Goal: Task Accomplishment & Management: Manage account settings

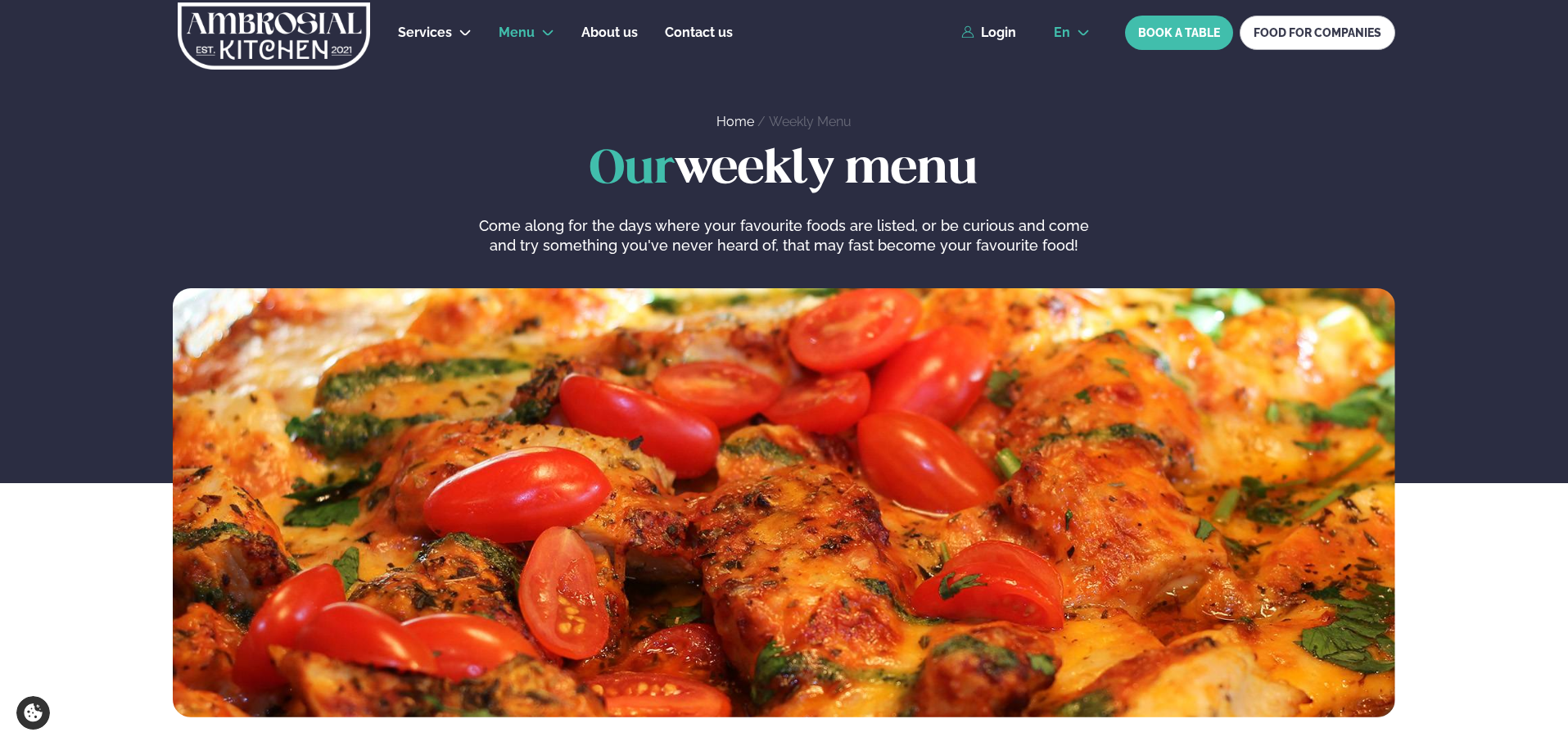
click at [1070, 31] on span "en" at bounding box center [1062, 32] width 17 height 13
click at [1075, 91] on link "is" at bounding box center [1072, 94] width 62 height 33
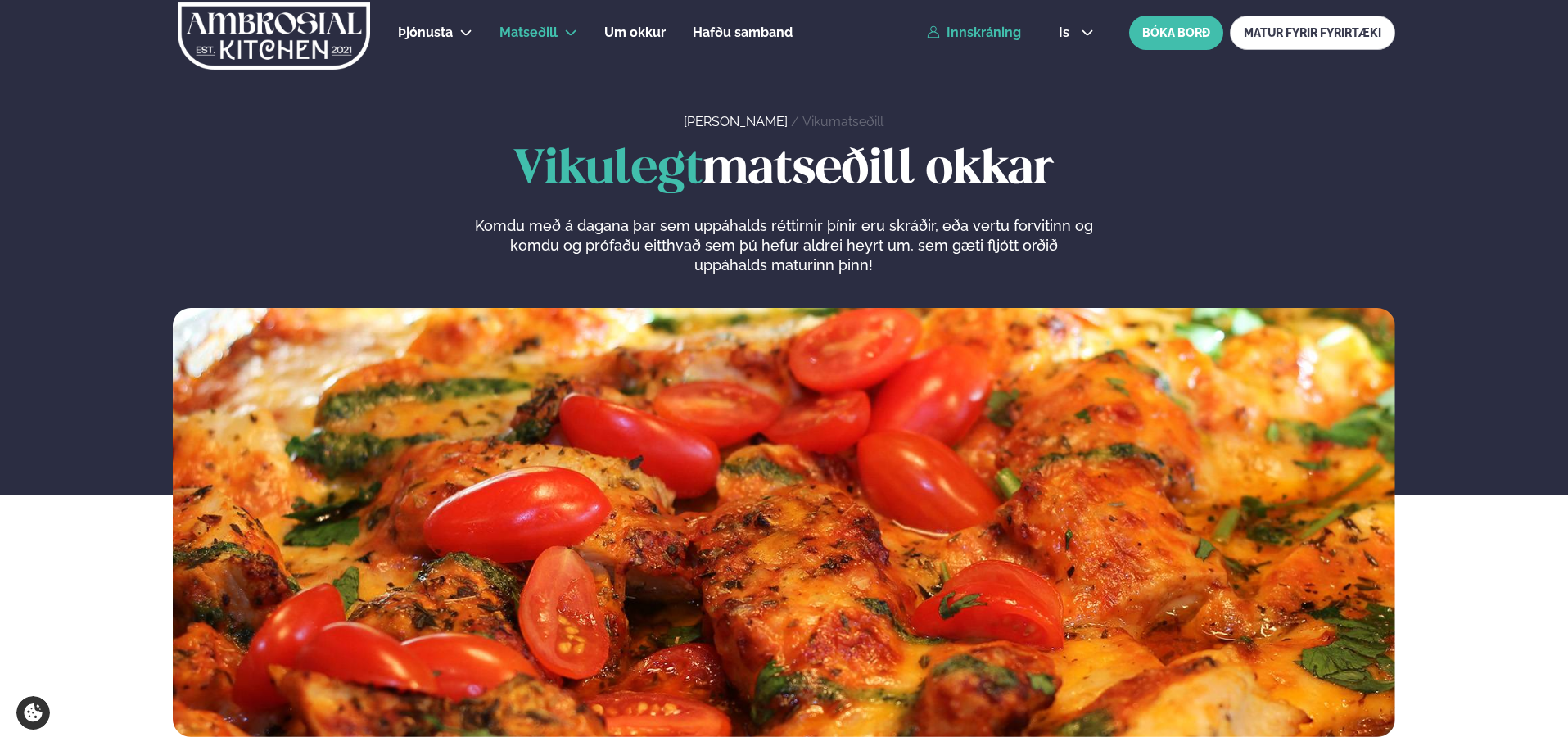
click at [1013, 29] on link "Innskráning" at bounding box center [974, 33] width 94 height 15
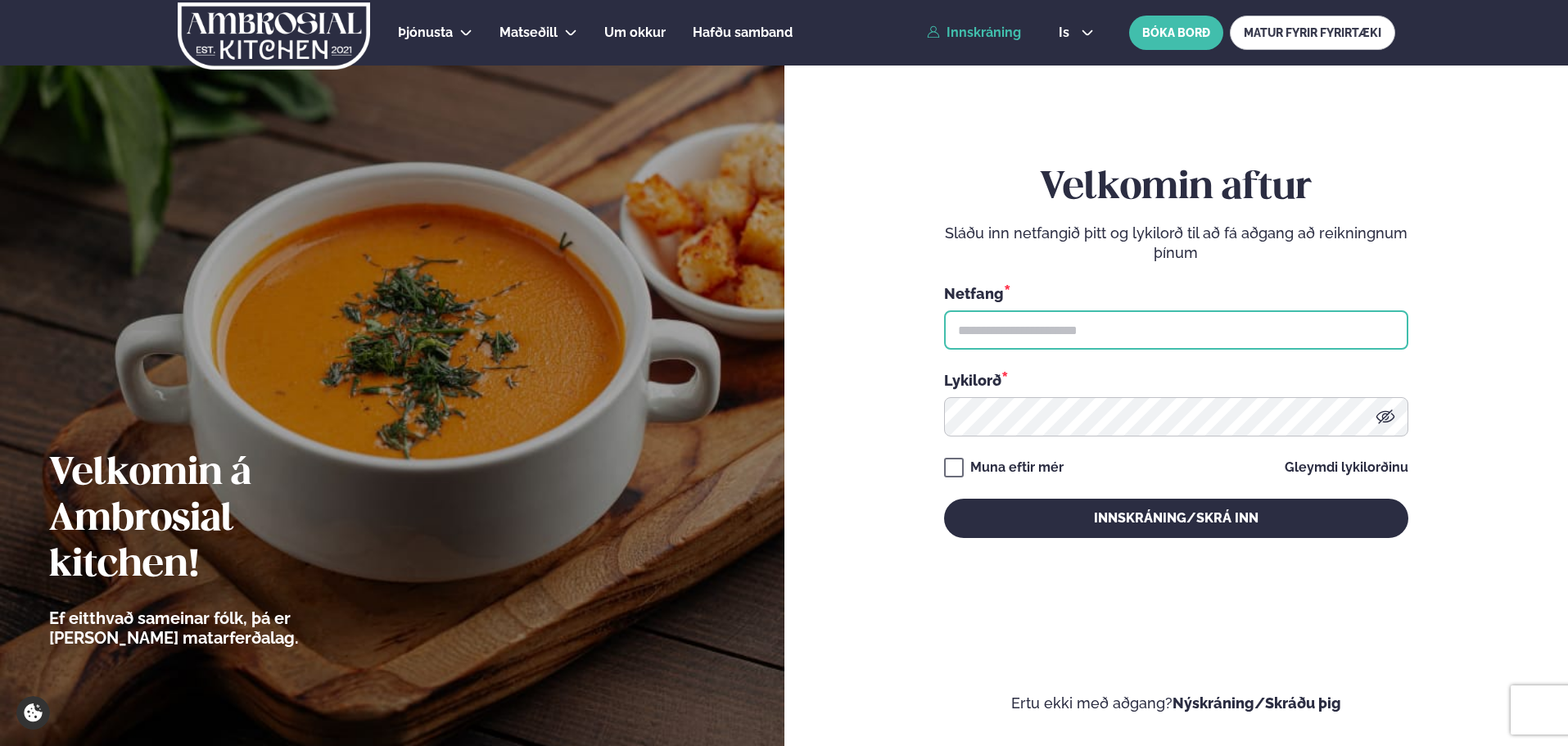
click at [1016, 331] on input "text" at bounding box center [1176, 330] width 464 height 40
type input "**********"
click at [1392, 421] on icon at bounding box center [1385, 418] width 19 height 14
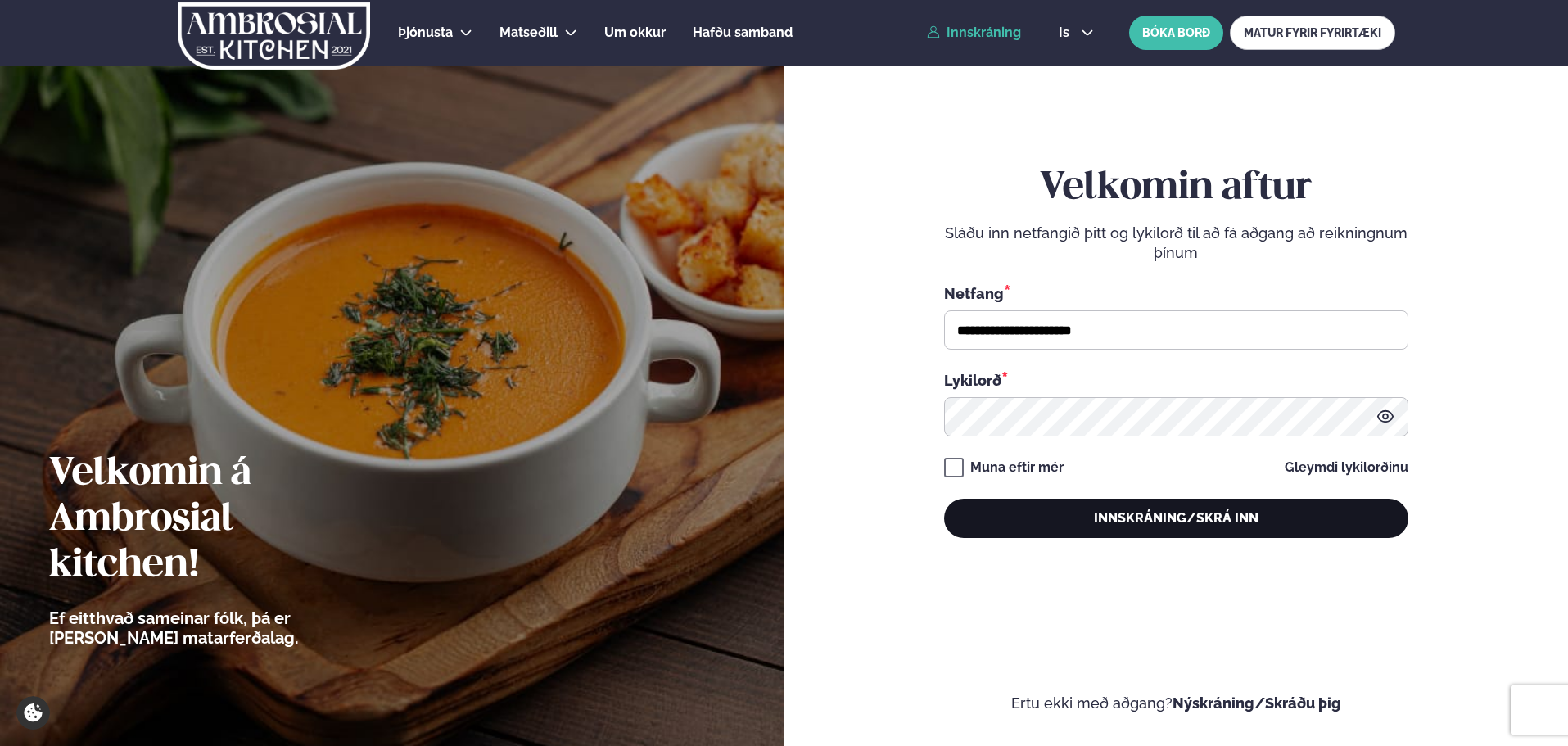
click at [1102, 514] on button "Innskráning/Skrá inn" at bounding box center [1176, 519] width 464 height 40
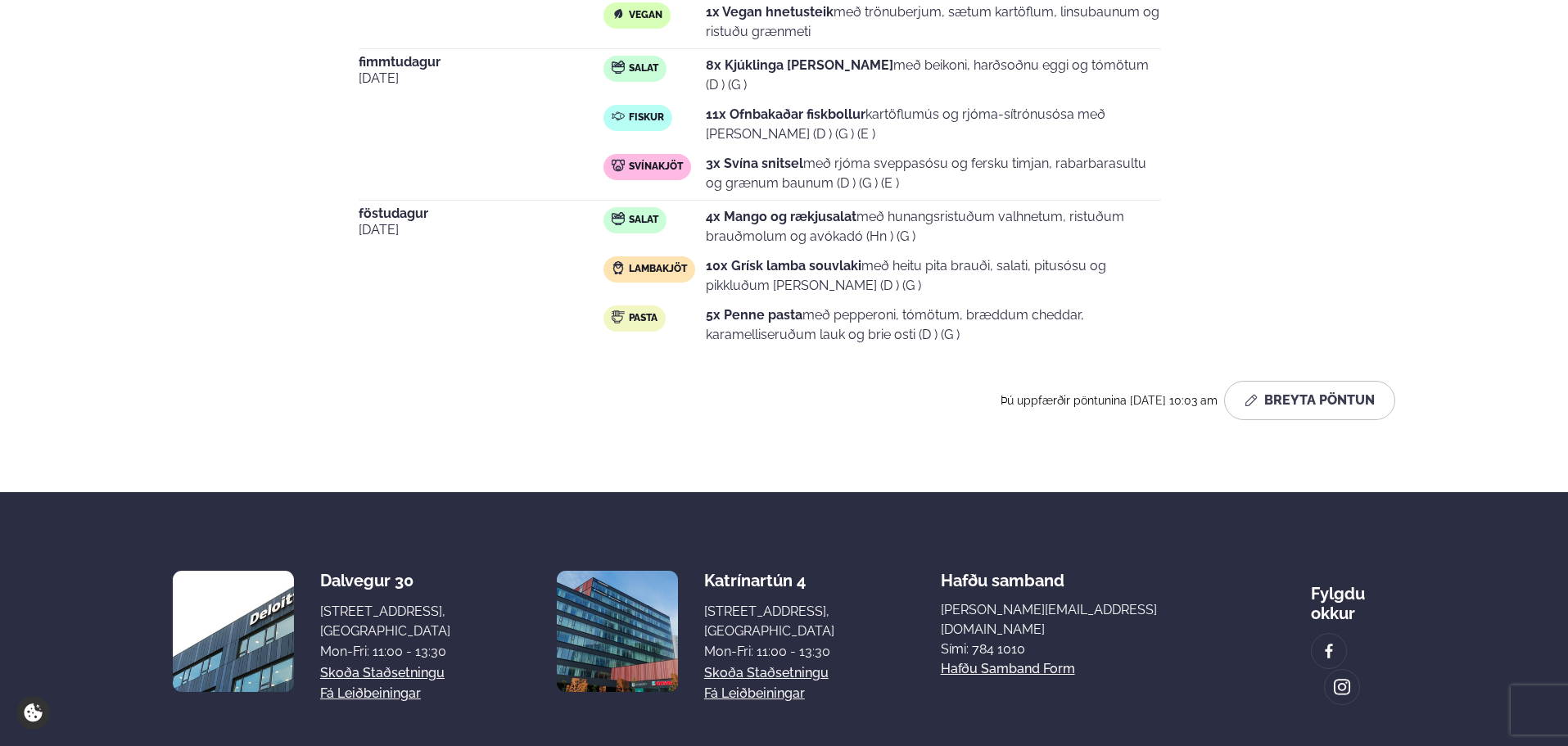
scroll to position [901, 0]
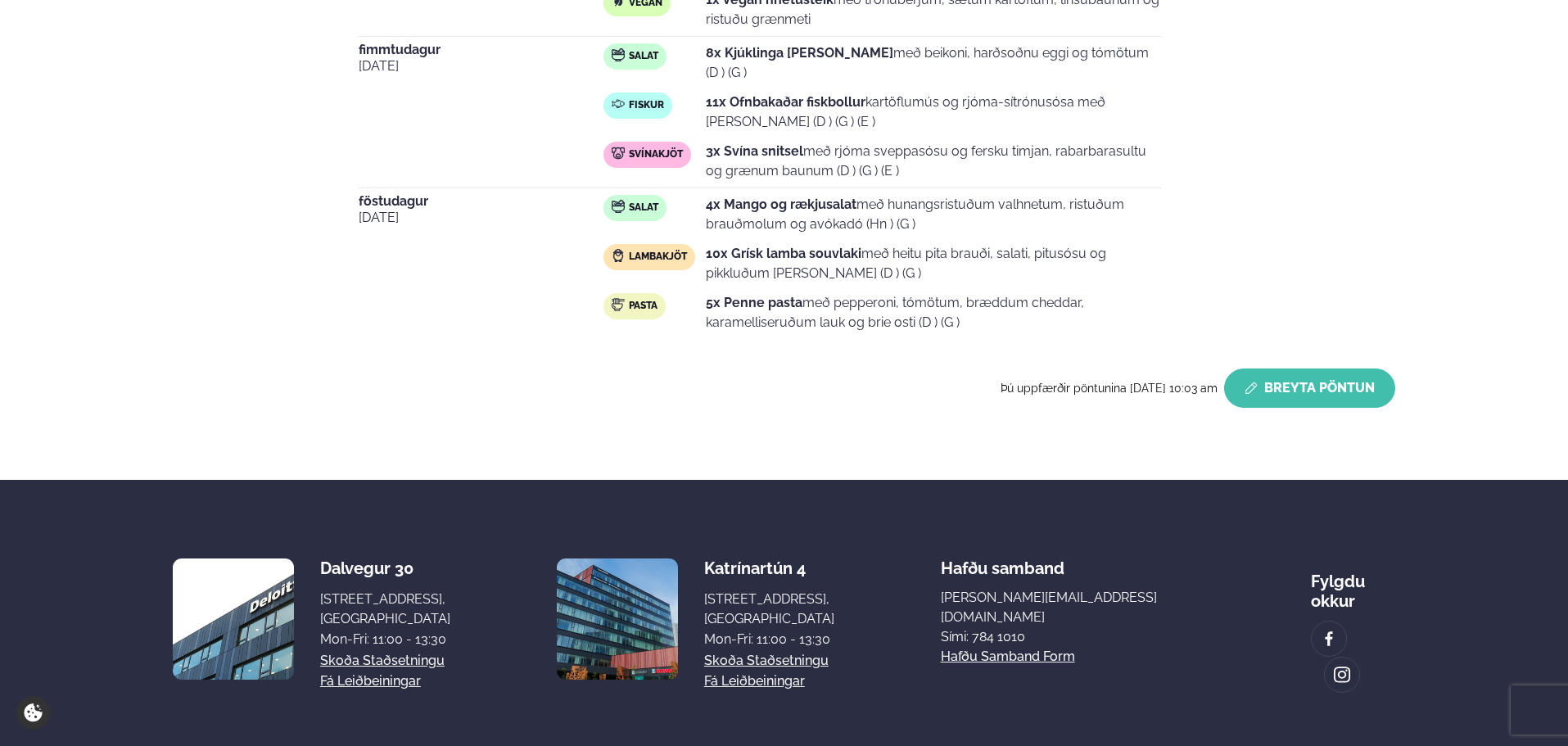
click at [1299, 405] on button "Breyta Pöntun" at bounding box center [1310, 389] width 172 height 40
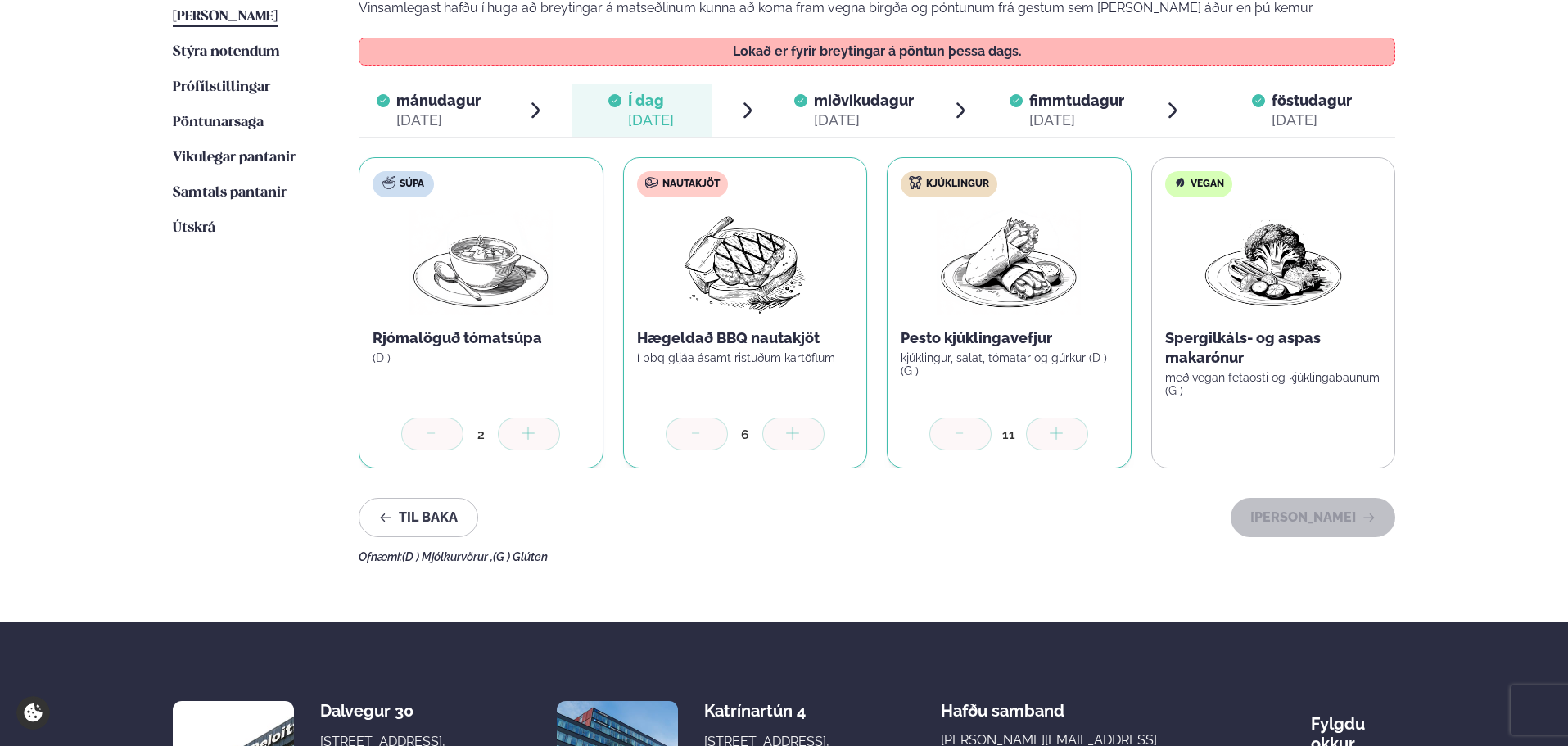
scroll to position [437, 0]
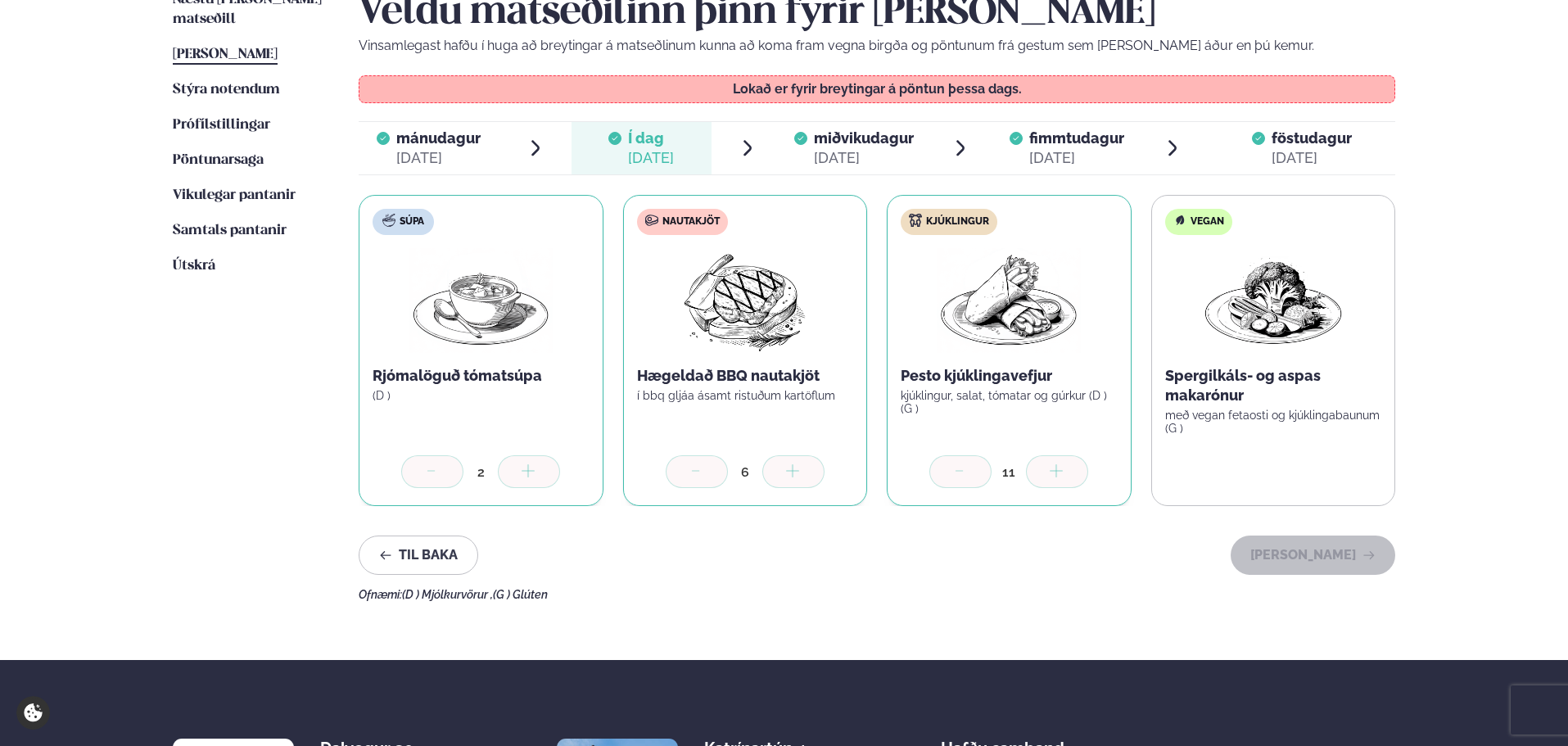
click at [1299, 148] on div "[DATE]" at bounding box center [1311, 158] width 80 height 20
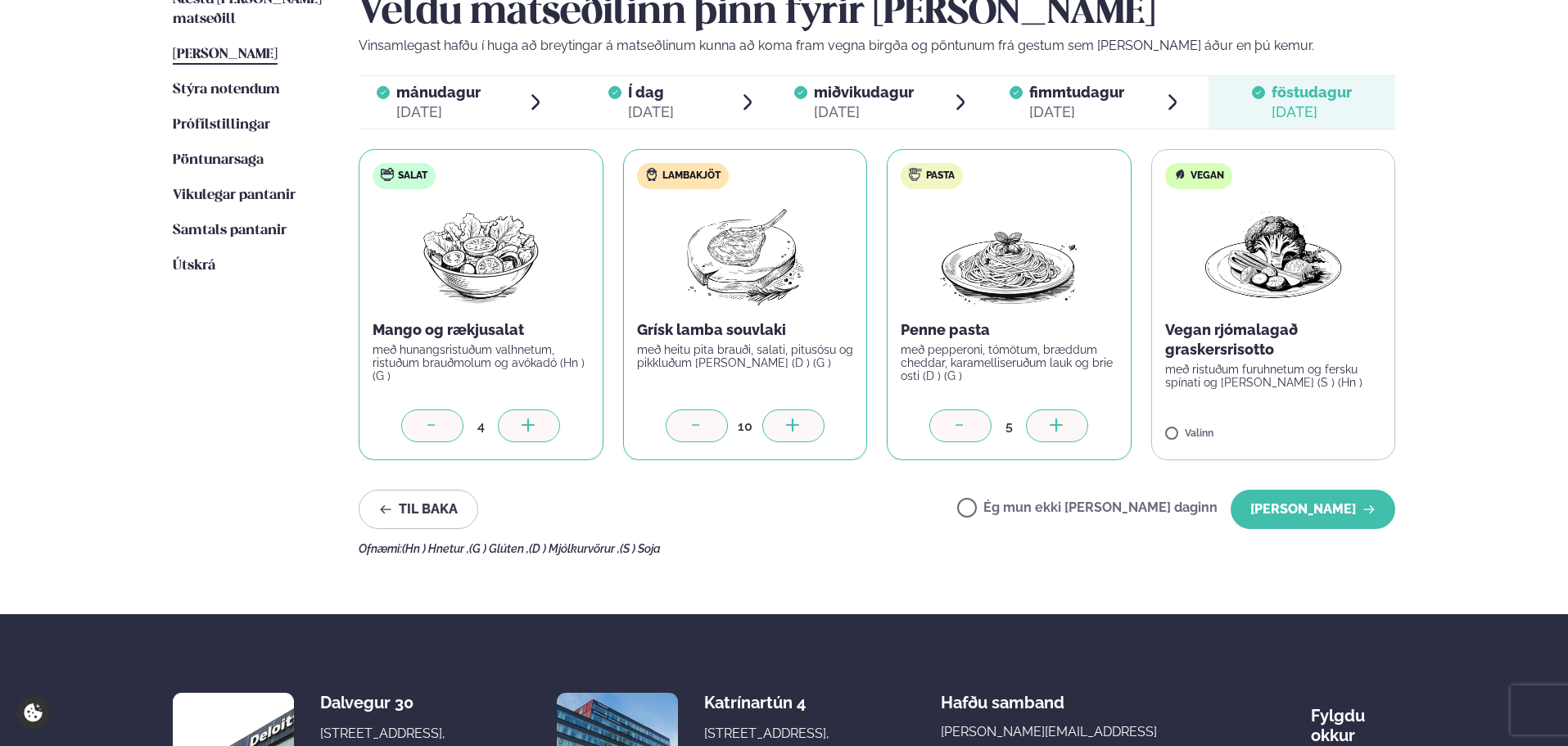
click at [801, 428] on div at bounding box center [793, 426] width 62 height 33
click at [1332, 511] on button "[PERSON_NAME]" at bounding box center [1313, 510] width 165 height 40
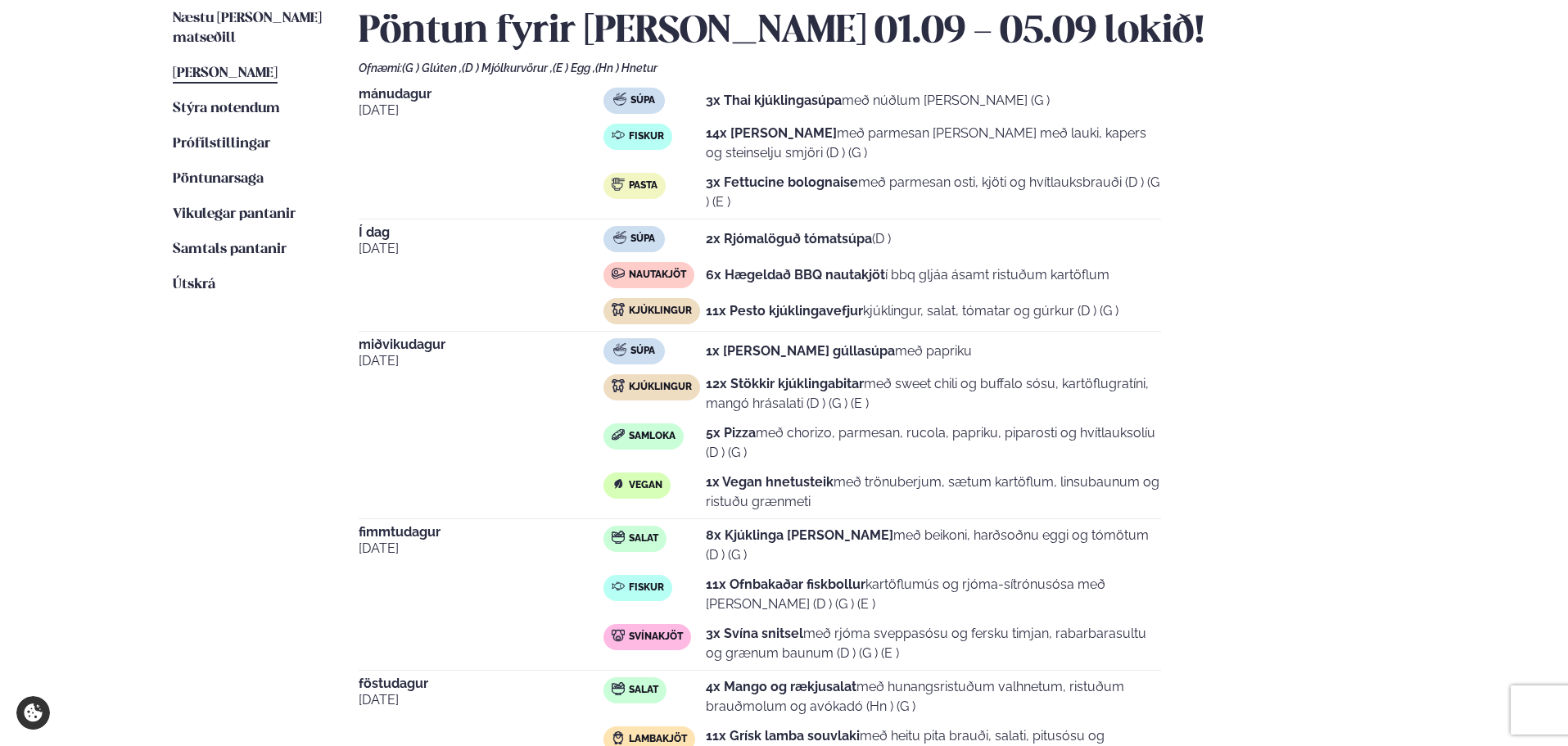
scroll to position [274, 0]
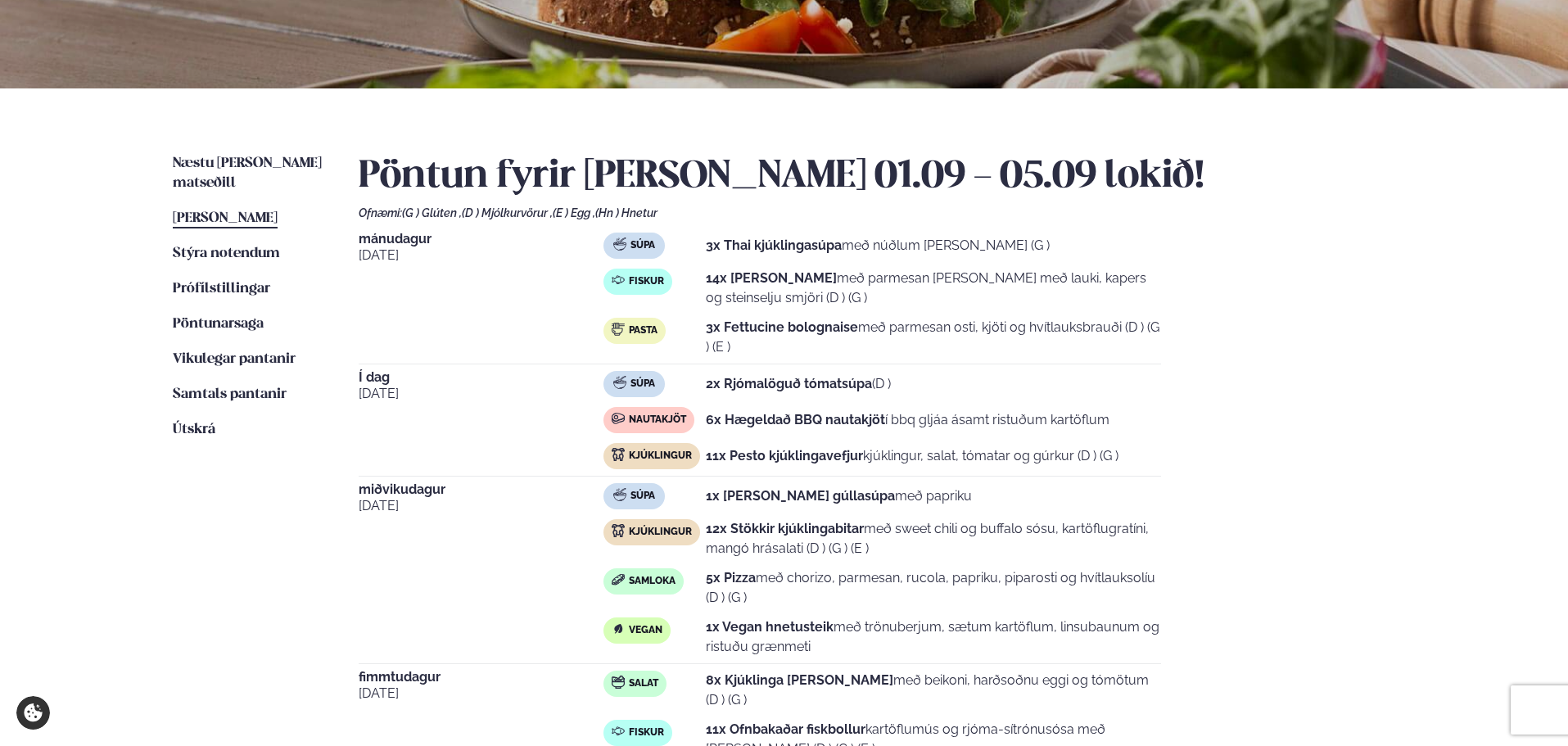
click at [273, 502] on ul "Næstu [PERSON_NAME] matseðill Næsta vika [PERSON_NAME] matseðill Þessa [PERSON_…" at bounding box center [249, 601] width 153 height 895
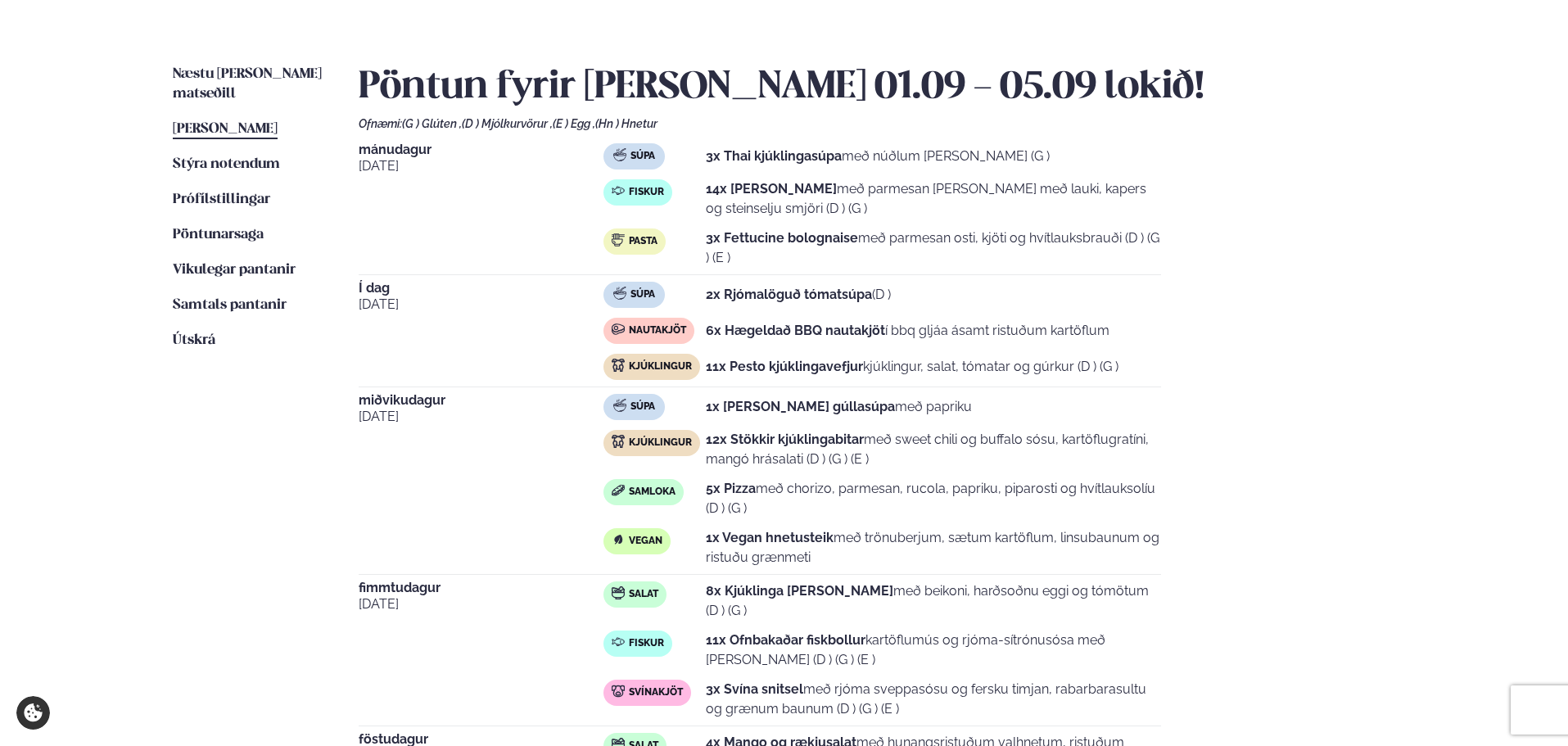
scroll to position [684, 0]
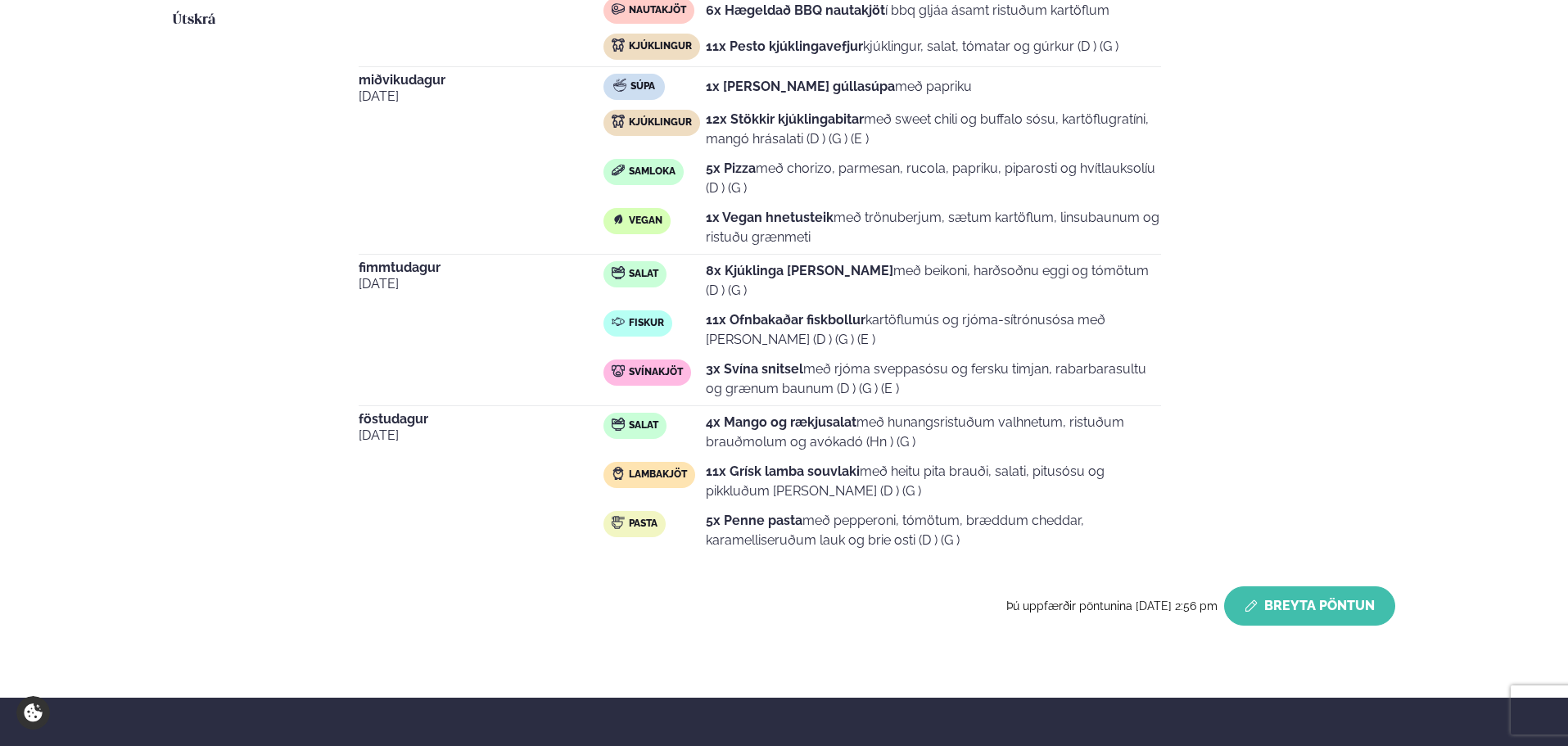
click at [1297, 614] on button "Breyta Pöntun" at bounding box center [1310, 606] width 172 height 40
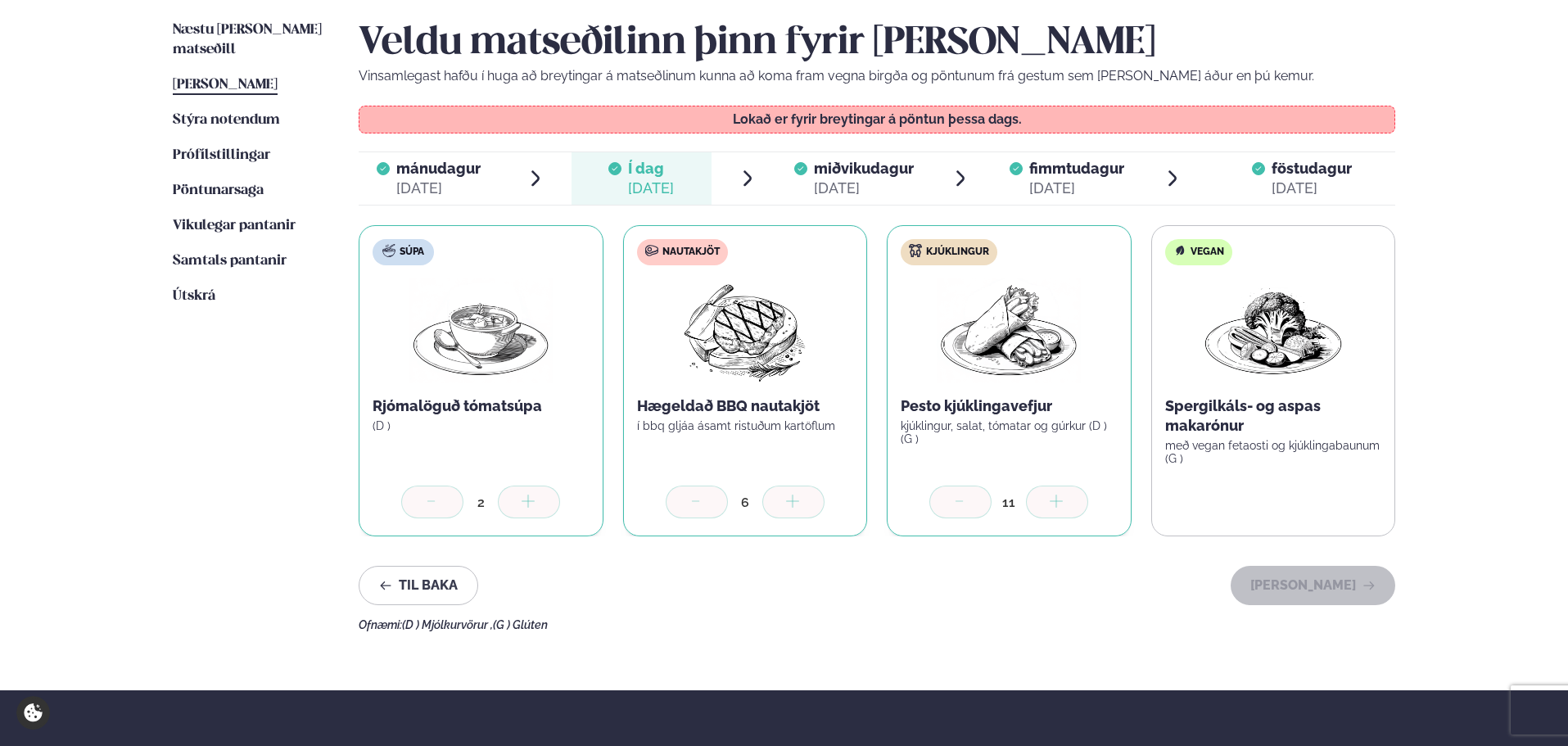
scroll to position [355, 0]
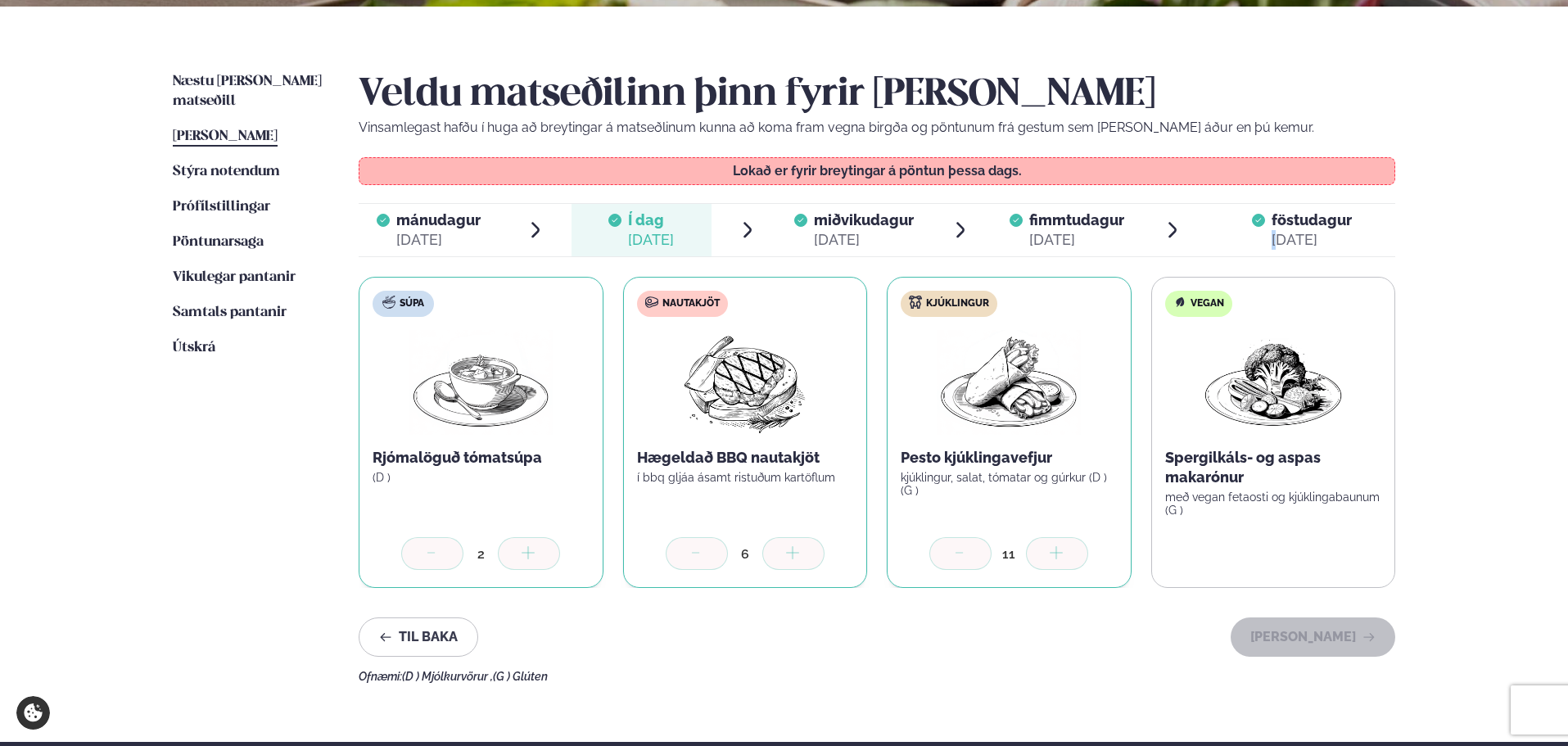
click at [1276, 248] on div "[DATE]" at bounding box center [1311, 240] width 80 height 20
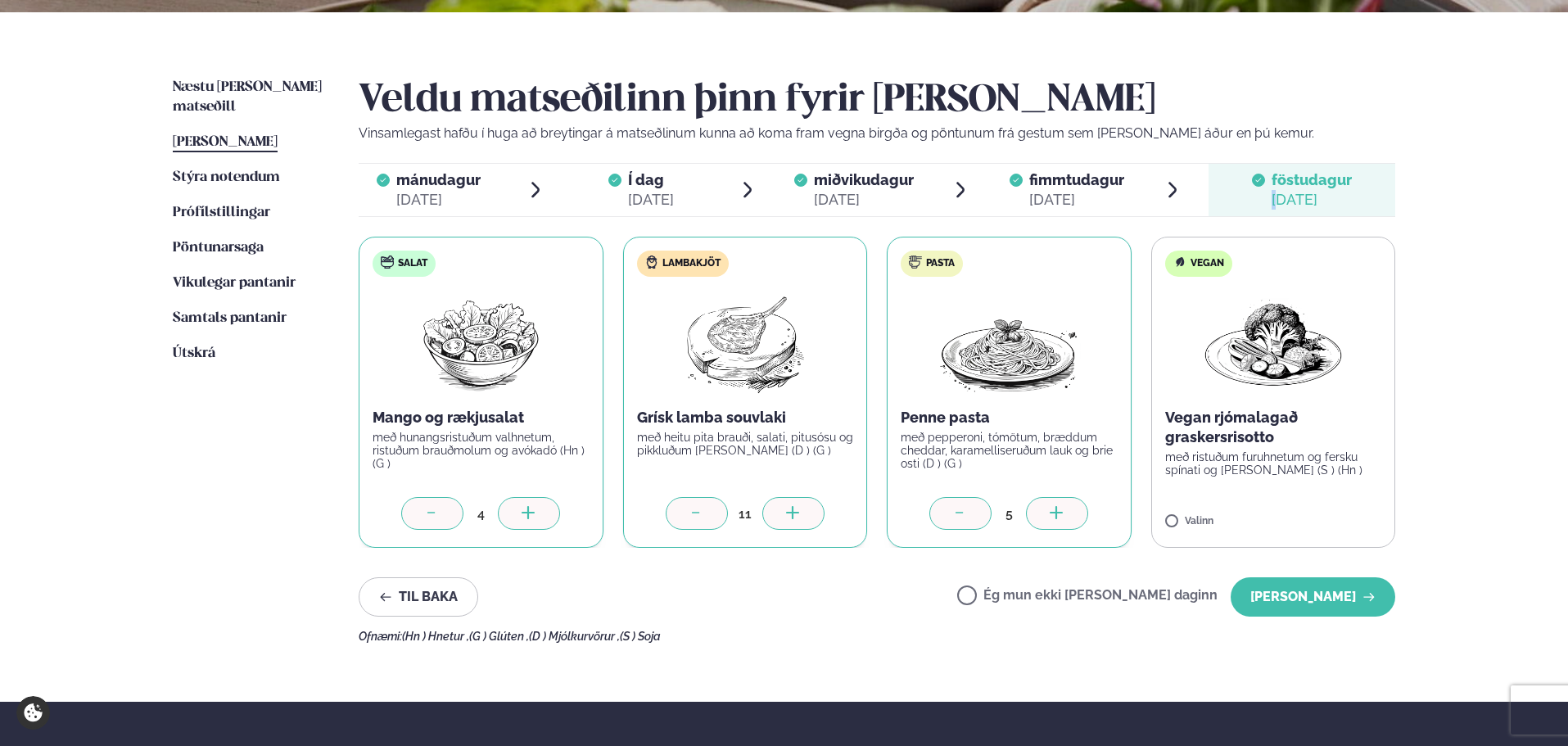
scroll to position [0, 0]
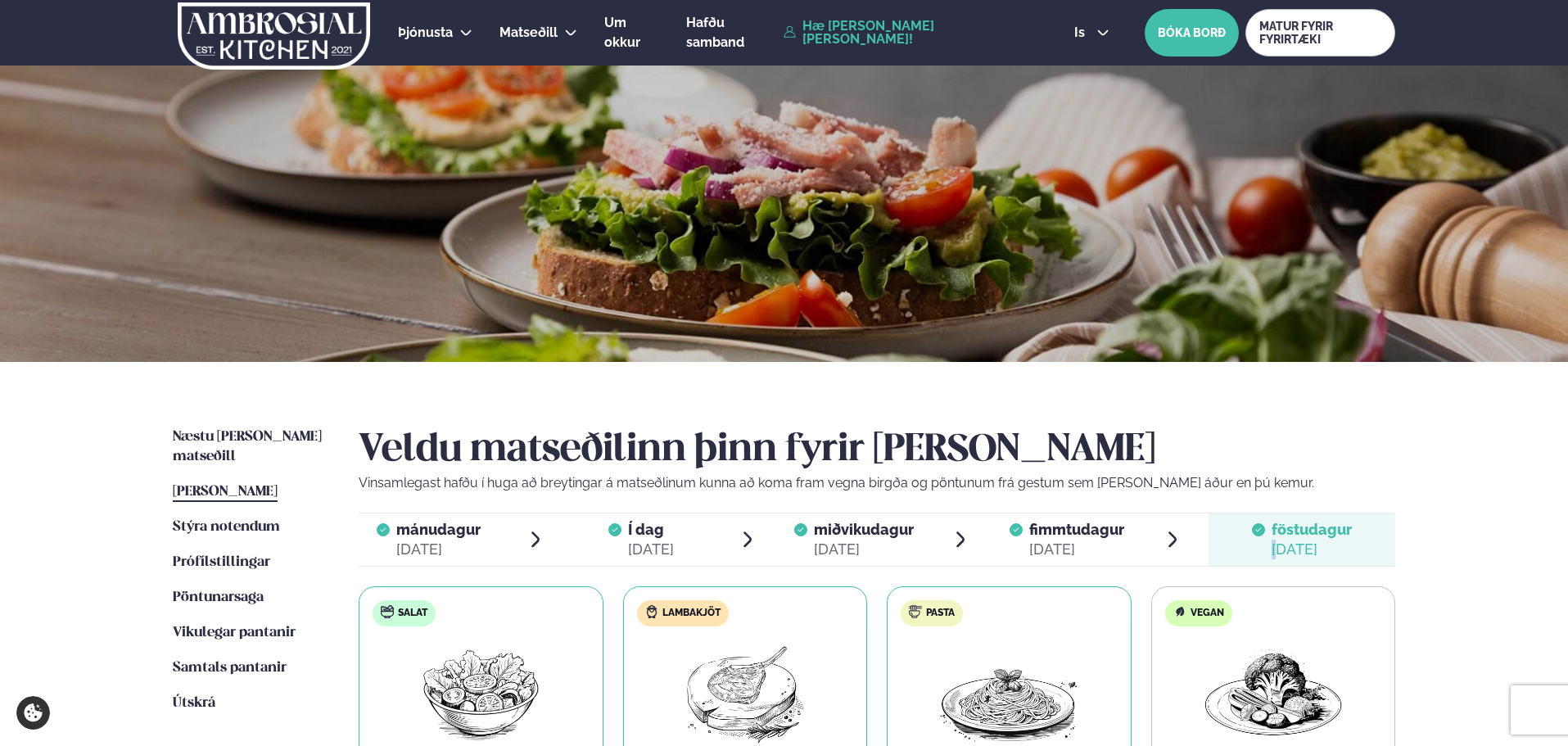
click at [261, 13] on img at bounding box center [274, 36] width 195 height 67
